Goal: Navigation & Orientation: Find specific page/section

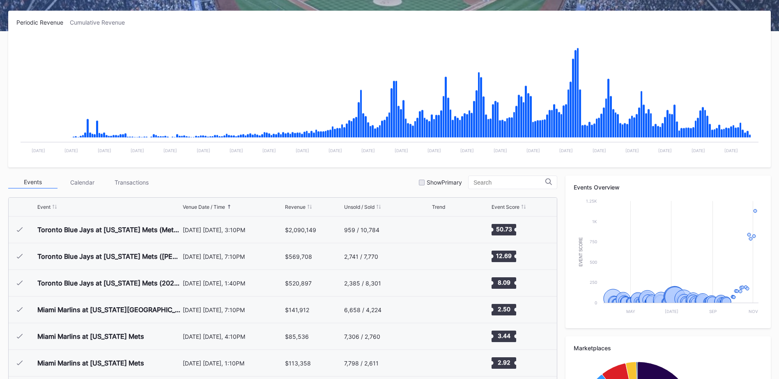
scroll to position [1974, 0]
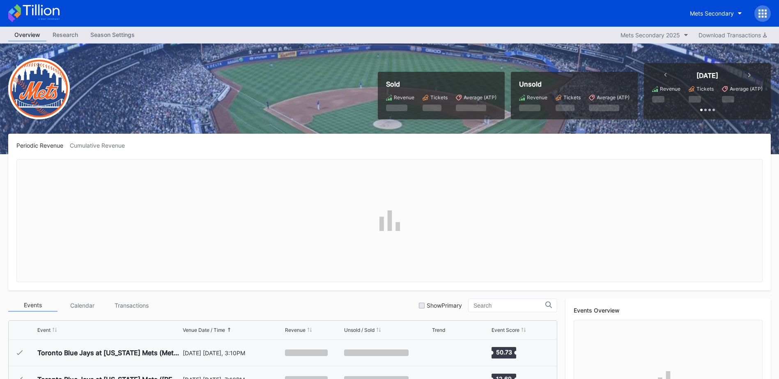
scroll to position [1974, 0]
